Goal: Information Seeking & Learning: Compare options

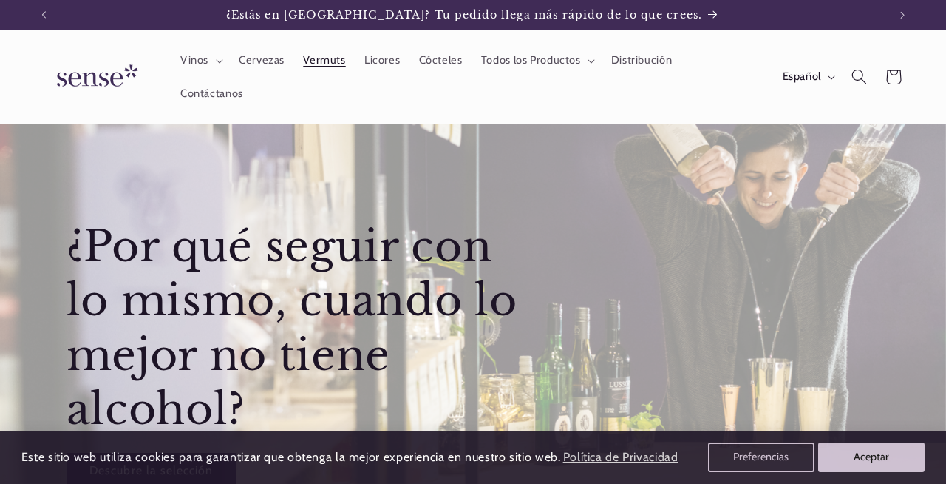
click at [329, 72] on link "Vermuts" at bounding box center [324, 60] width 61 height 33
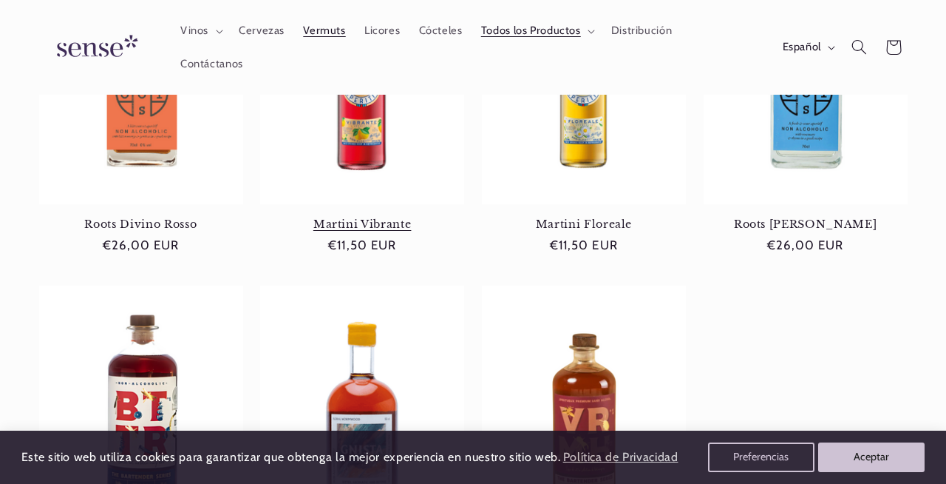
scroll to position [0, 844]
click at [386, 231] on link "Martini Vibrante" at bounding box center [362, 223] width 204 height 13
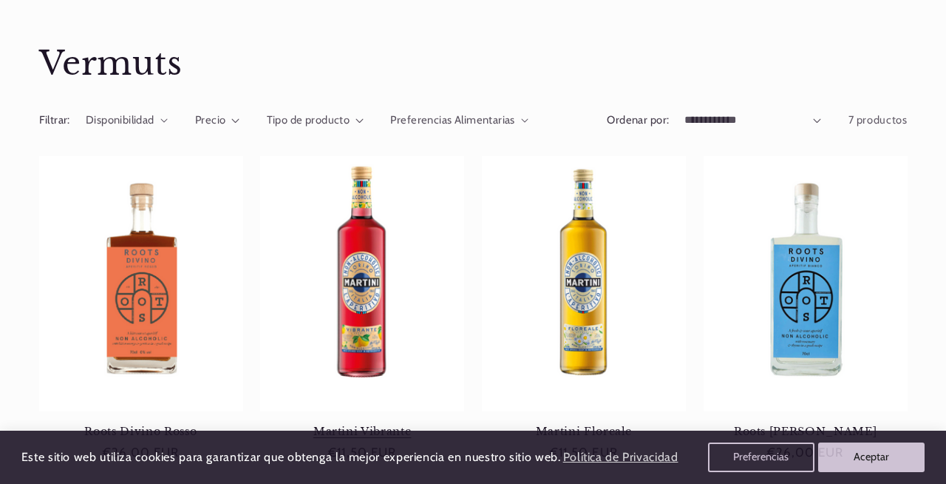
scroll to position [0, 0]
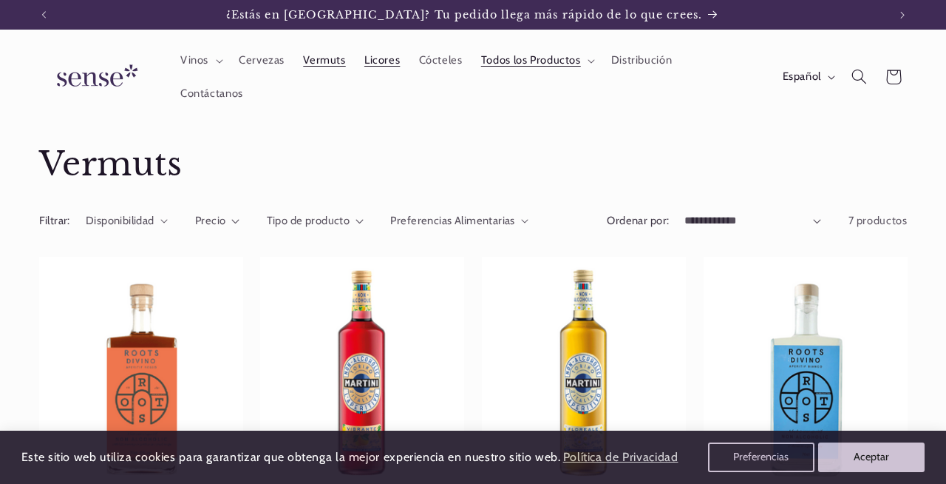
click at [383, 57] on span "Licores" at bounding box center [382, 60] width 35 height 14
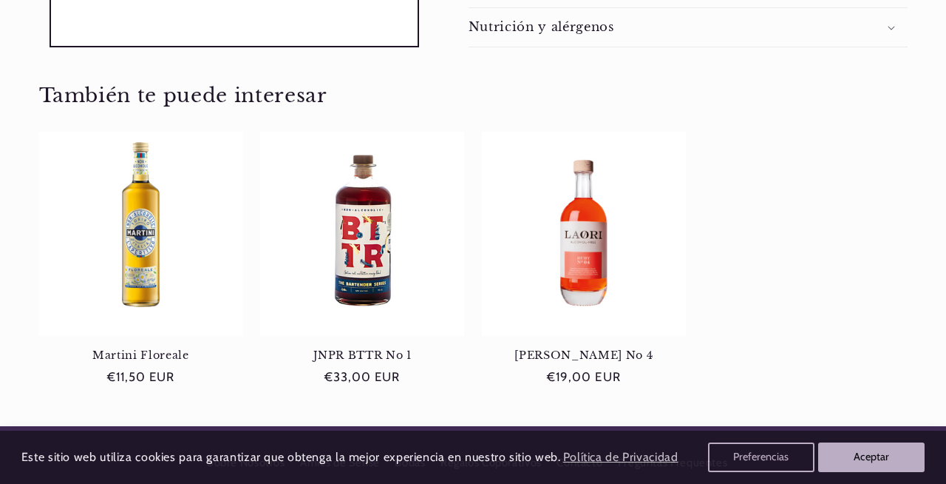
scroll to position [791, 0]
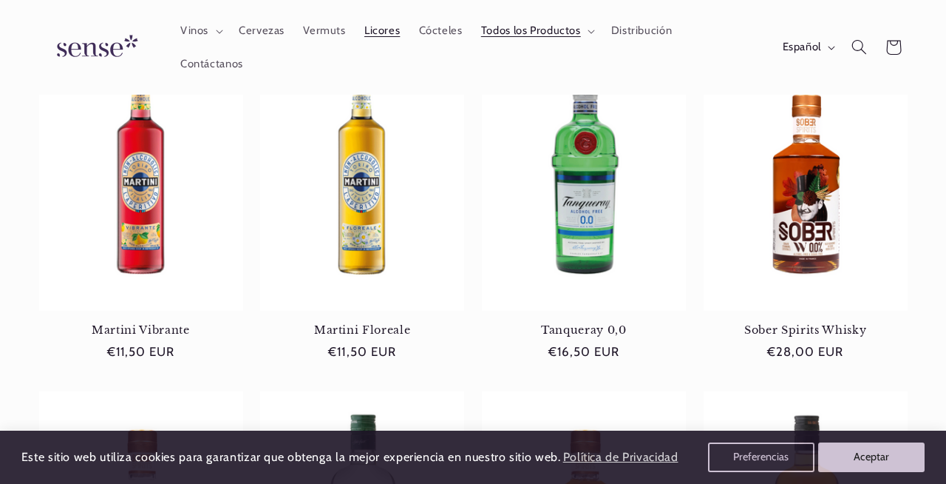
scroll to position [228, 0]
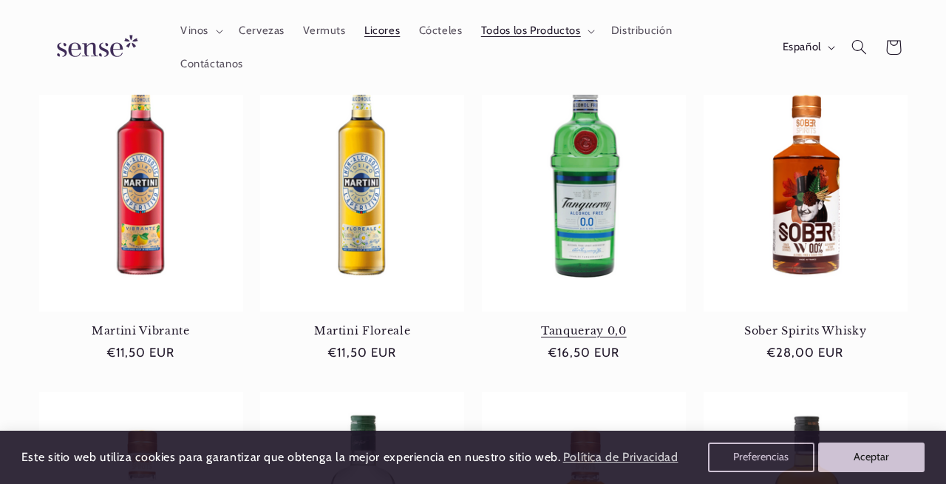
click at [584, 337] on link "Tanqueray 0,0" at bounding box center [584, 330] width 204 height 13
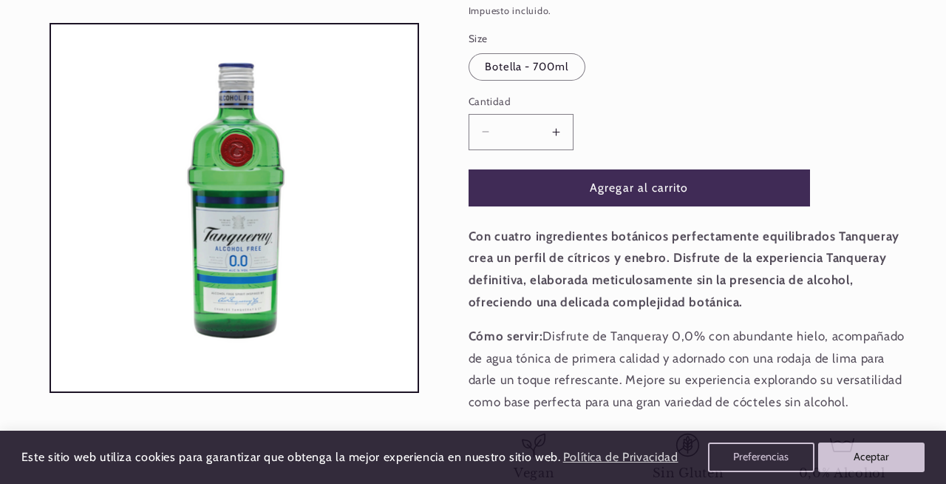
scroll to position [278, 0]
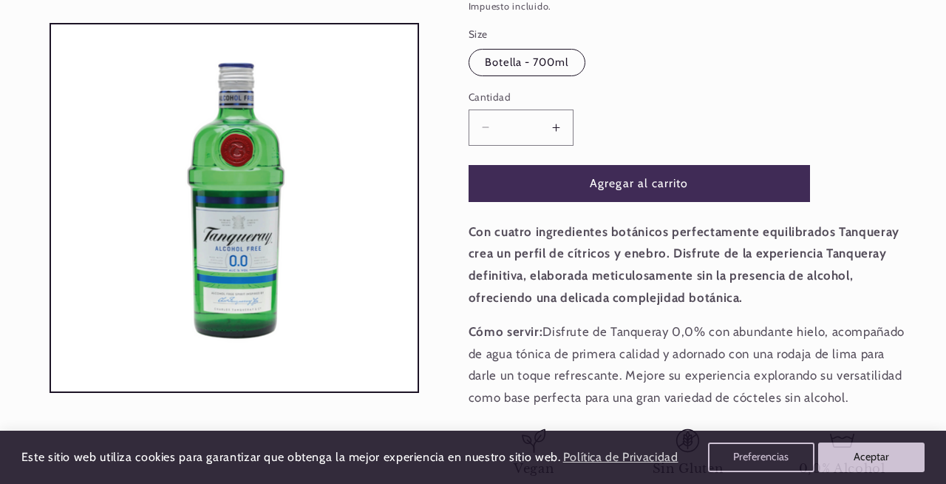
click at [561, 74] on label "Botella - 700ml Variante agotada o no disponible" at bounding box center [527, 63] width 117 height 28
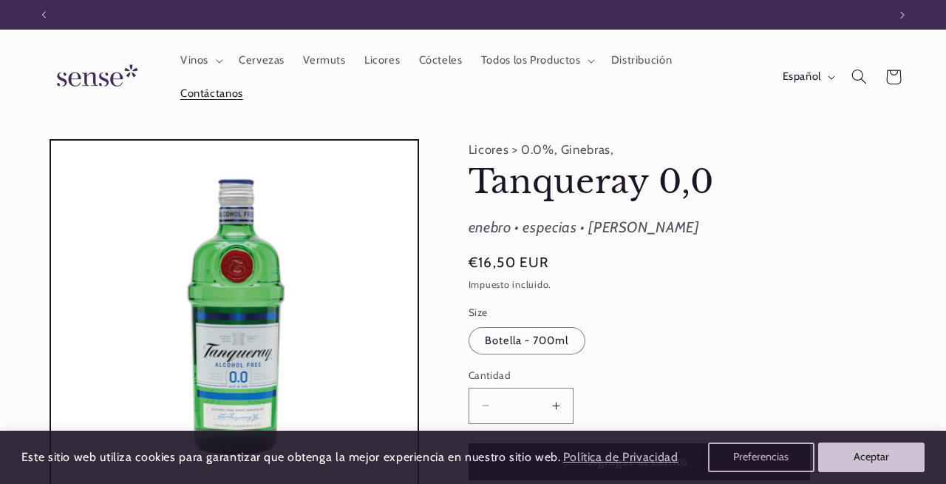
scroll to position [0, 844]
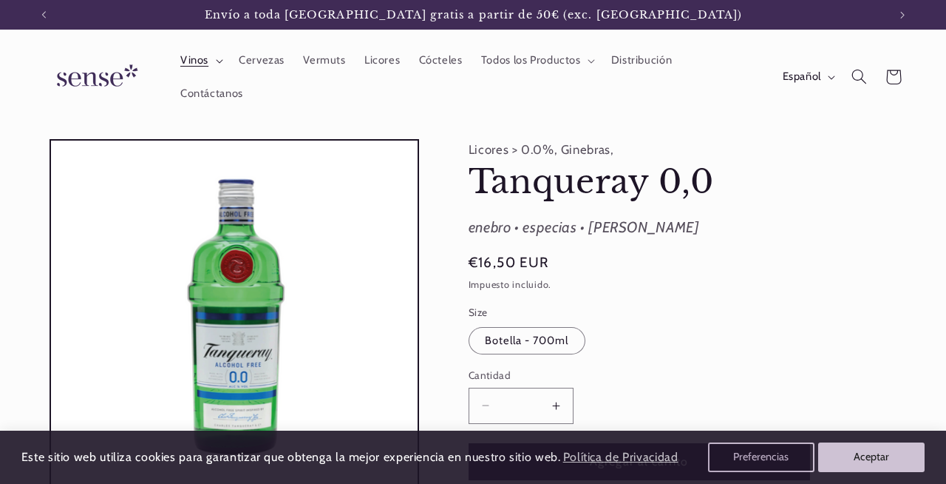
click at [208, 57] on summary "Vinos" at bounding box center [200, 60] width 58 height 33
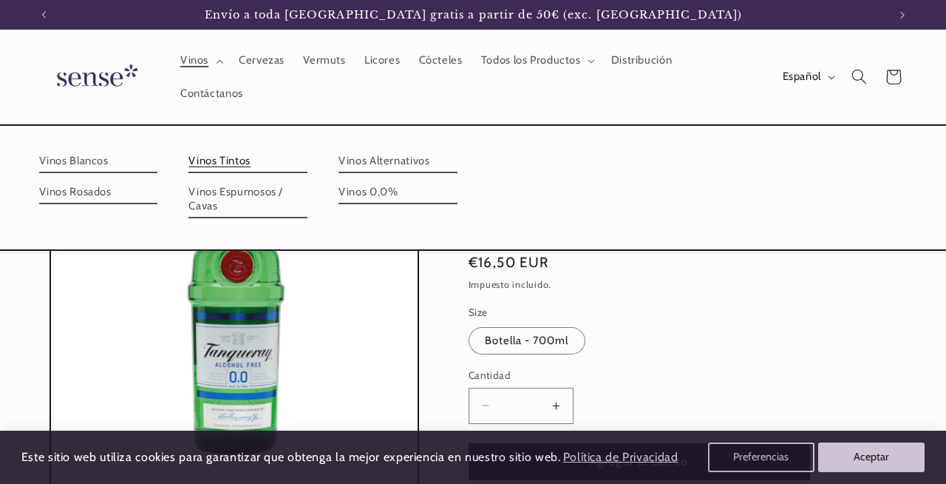
click at [222, 156] on link "Vinos Tintos" at bounding box center [248, 161] width 119 height 24
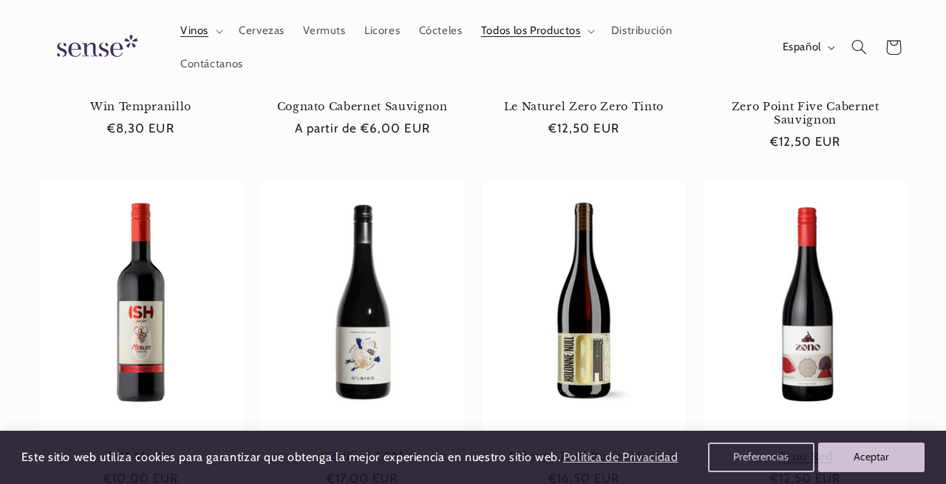
scroll to position [782, 0]
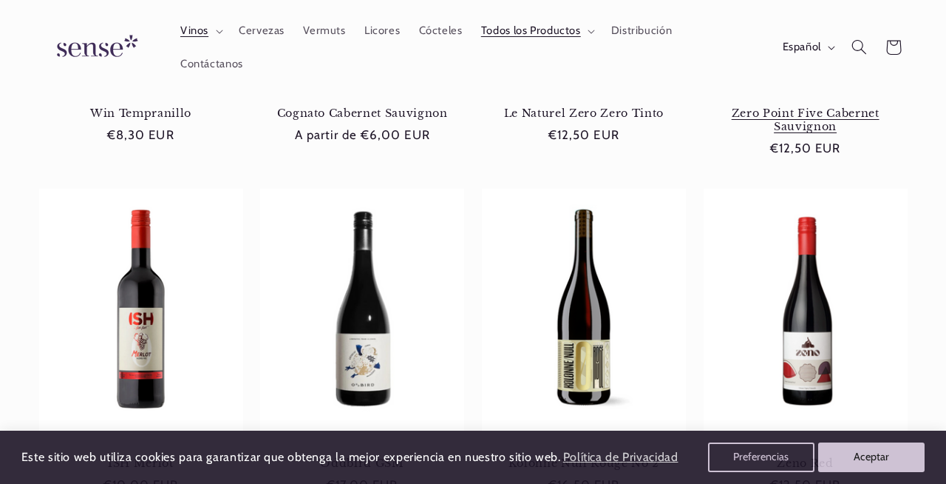
click at [815, 134] on link "Zero Point Five Cabernet Sauvignon" at bounding box center [806, 119] width 204 height 27
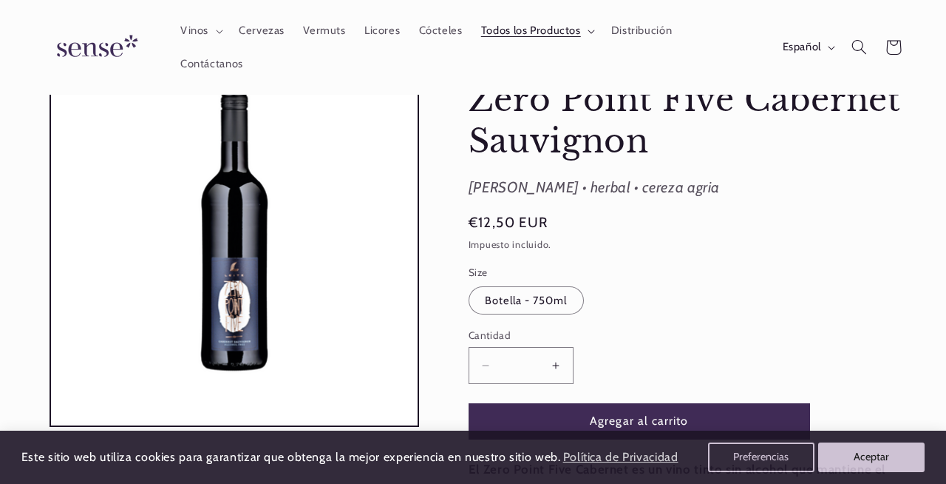
scroll to position [0, 844]
click at [572, 28] on span "Todos los Productos" at bounding box center [531, 31] width 100 height 14
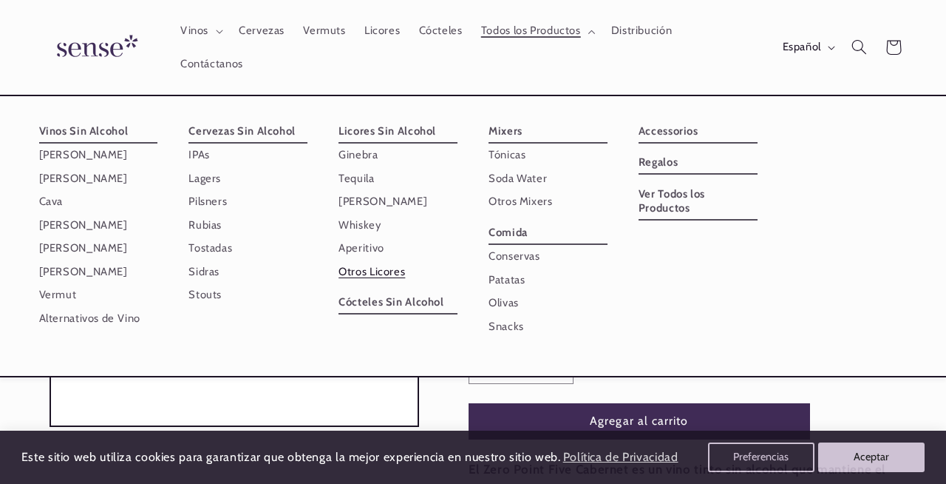
scroll to position [0, 0]
click at [52, 201] on link "Cava" at bounding box center [98, 201] width 119 height 23
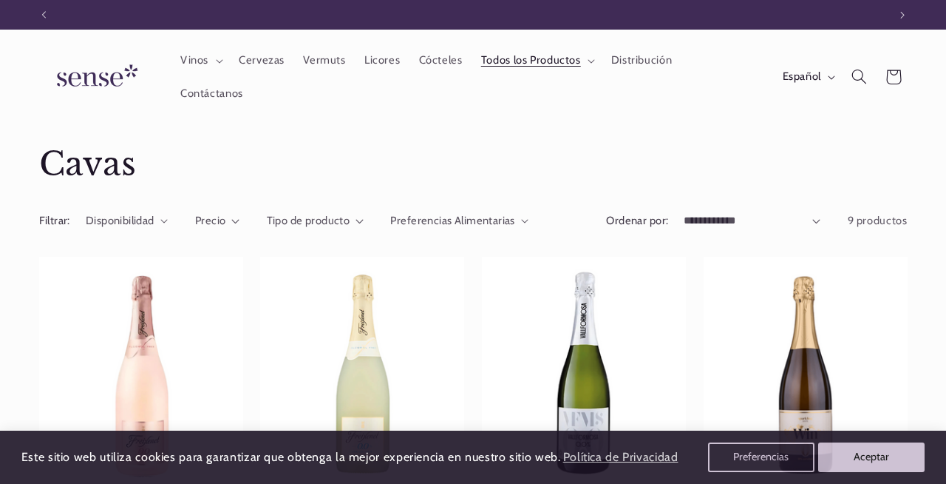
scroll to position [0, 844]
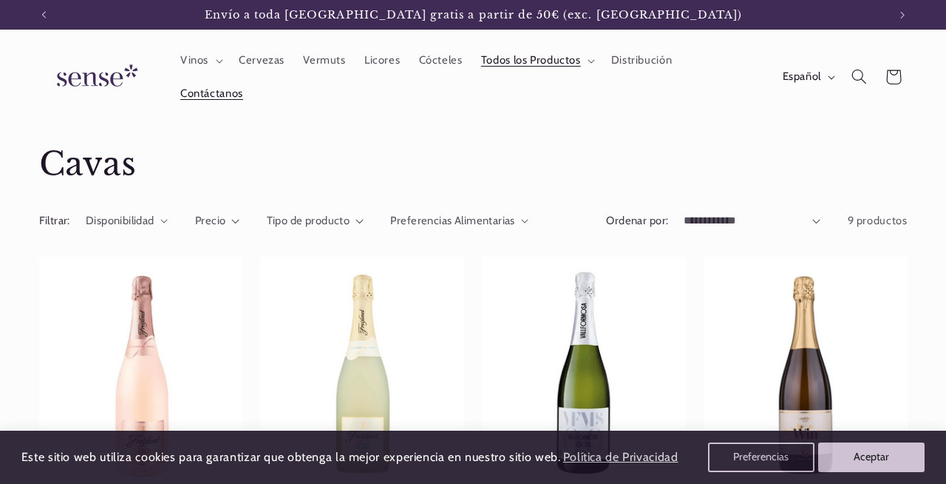
click at [221, 98] on span "Contáctanos" at bounding box center [211, 94] width 63 height 14
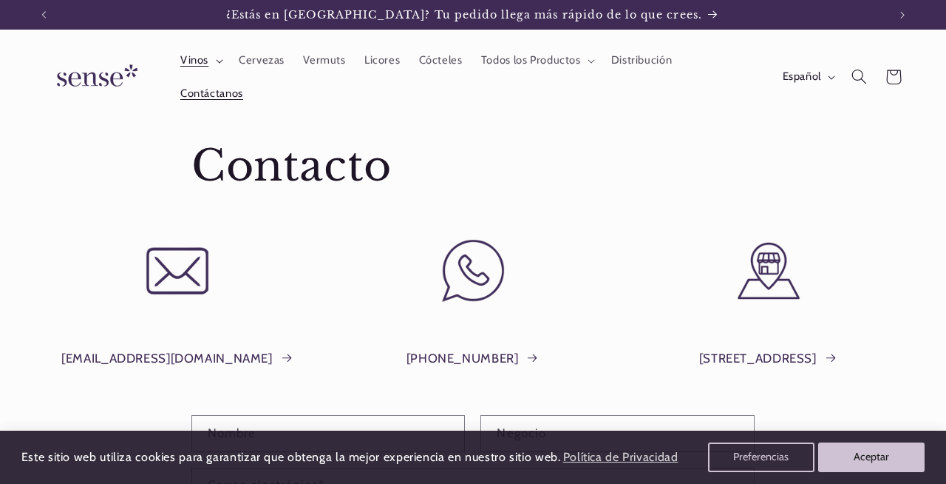
click at [210, 58] on summary "Vinos" at bounding box center [200, 60] width 58 height 33
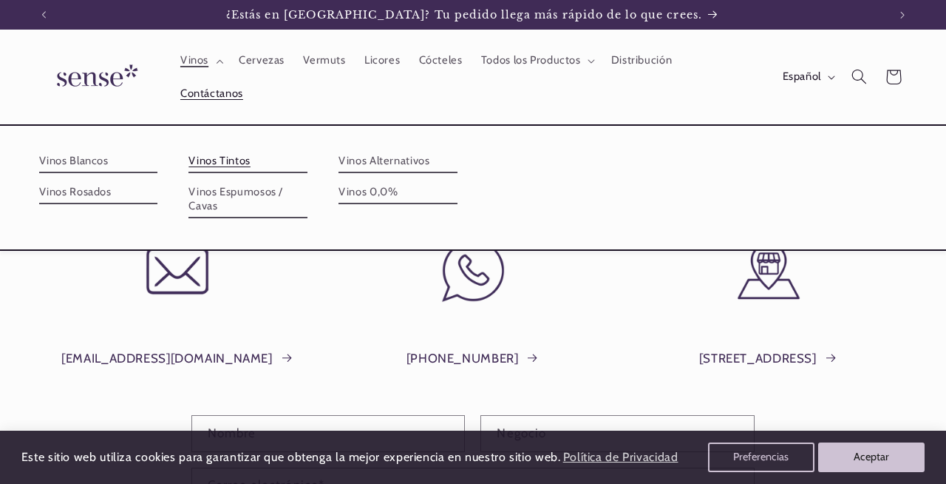
click at [207, 164] on link "Vinos Tintos" at bounding box center [248, 161] width 119 height 24
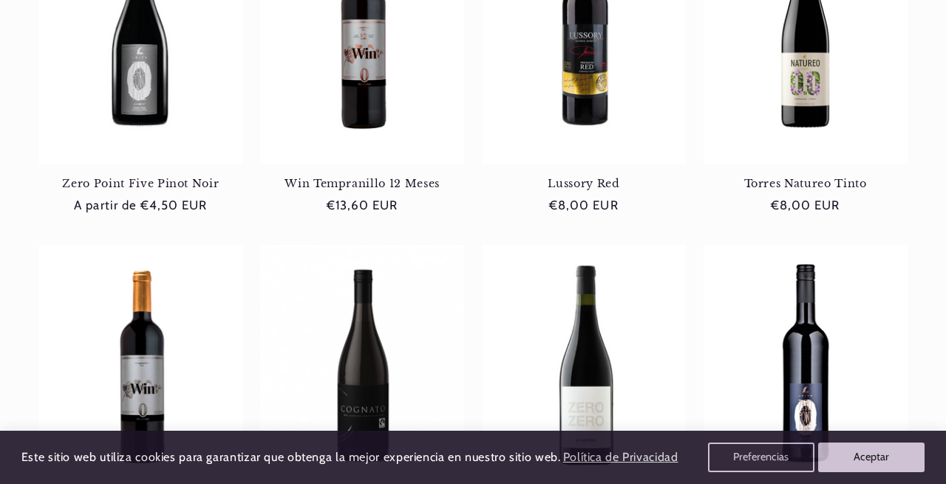
scroll to position [379, 0]
